Goal: Register for event/course

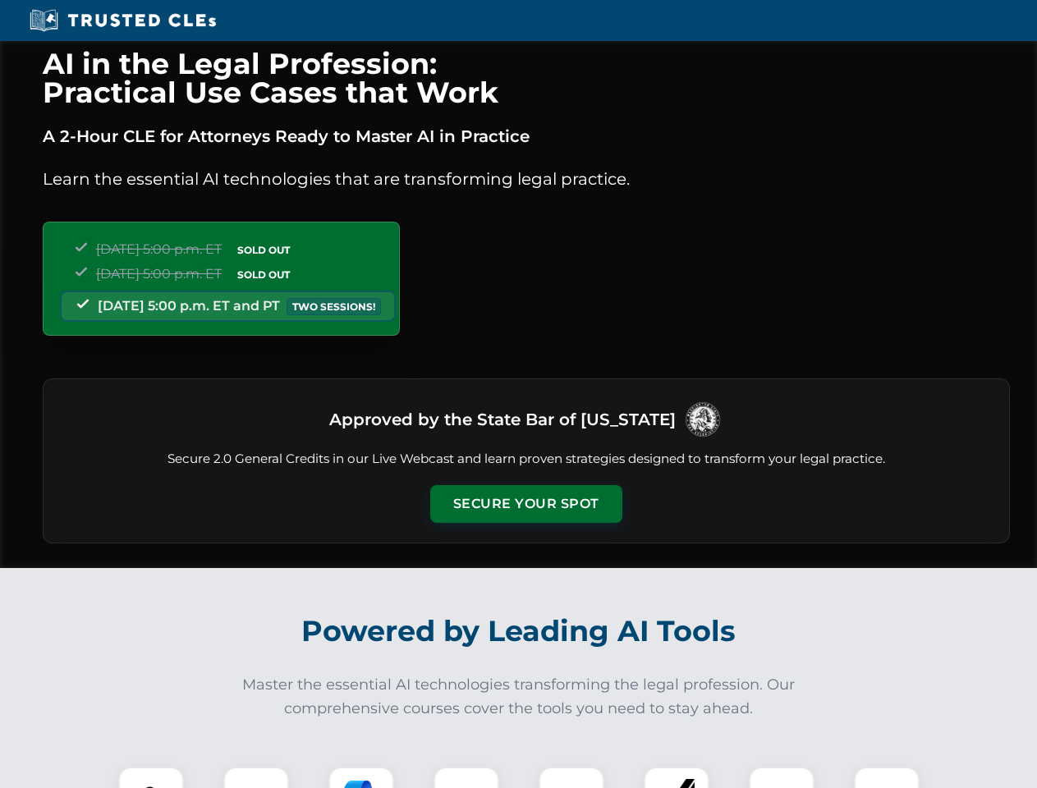
click at [526, 504] on button "Secure Your Spot" at bounding box center [526, 504] width 192 height 38
click at [151, 778] on img at bounding box center [151, 800] width 48 height 48
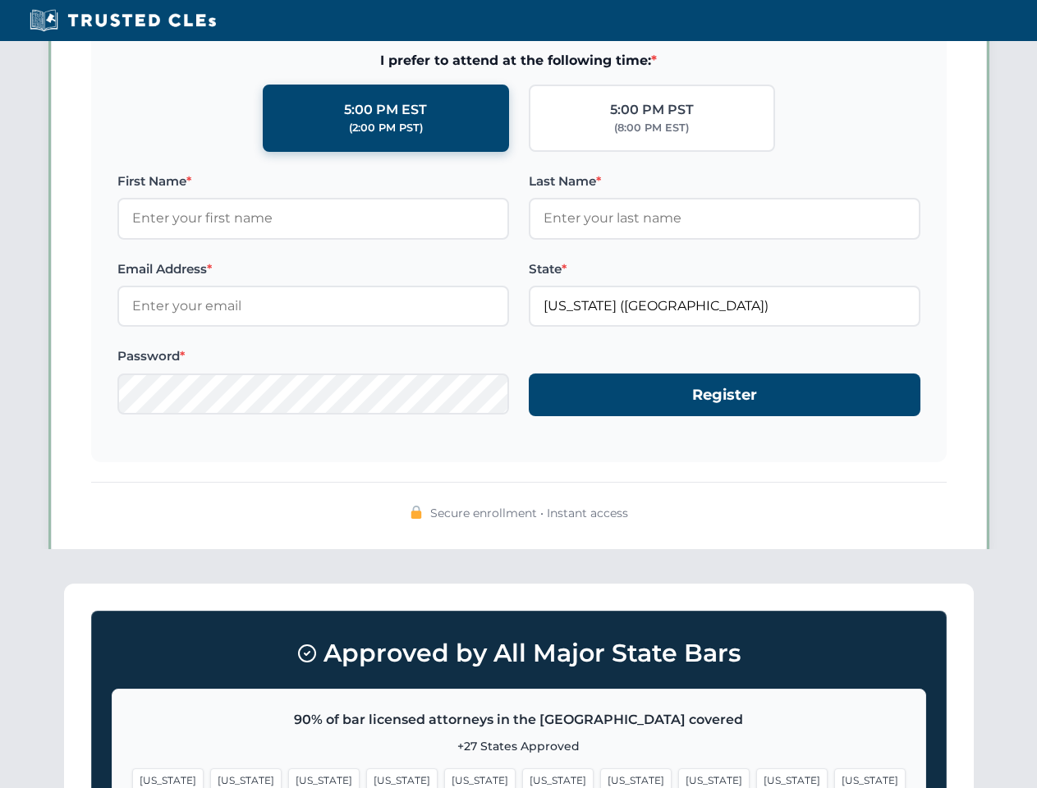
click at [600, 778] on span "[US_STATE]" at bounding box center [635, 781] width 71 height 24
click at [756, 778] on span "[US_STATE]" at bounding box center [791, 781] width 71 height 24
